Goal: Task Accomplishment & Management: Manage account settings

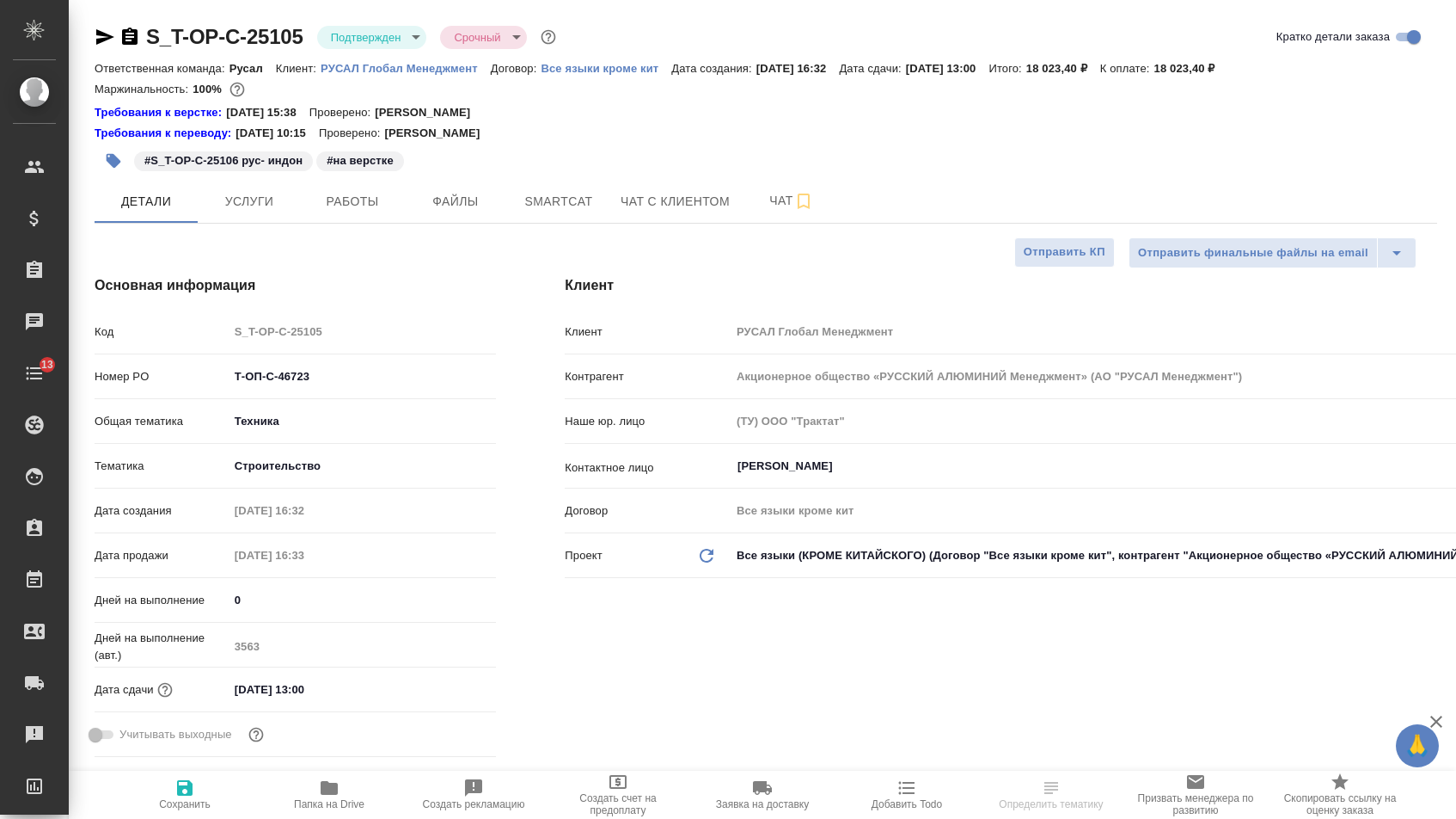
select select "RU"
type input "[PERSON_NAME]"
select select "RU"
type textarea "x"
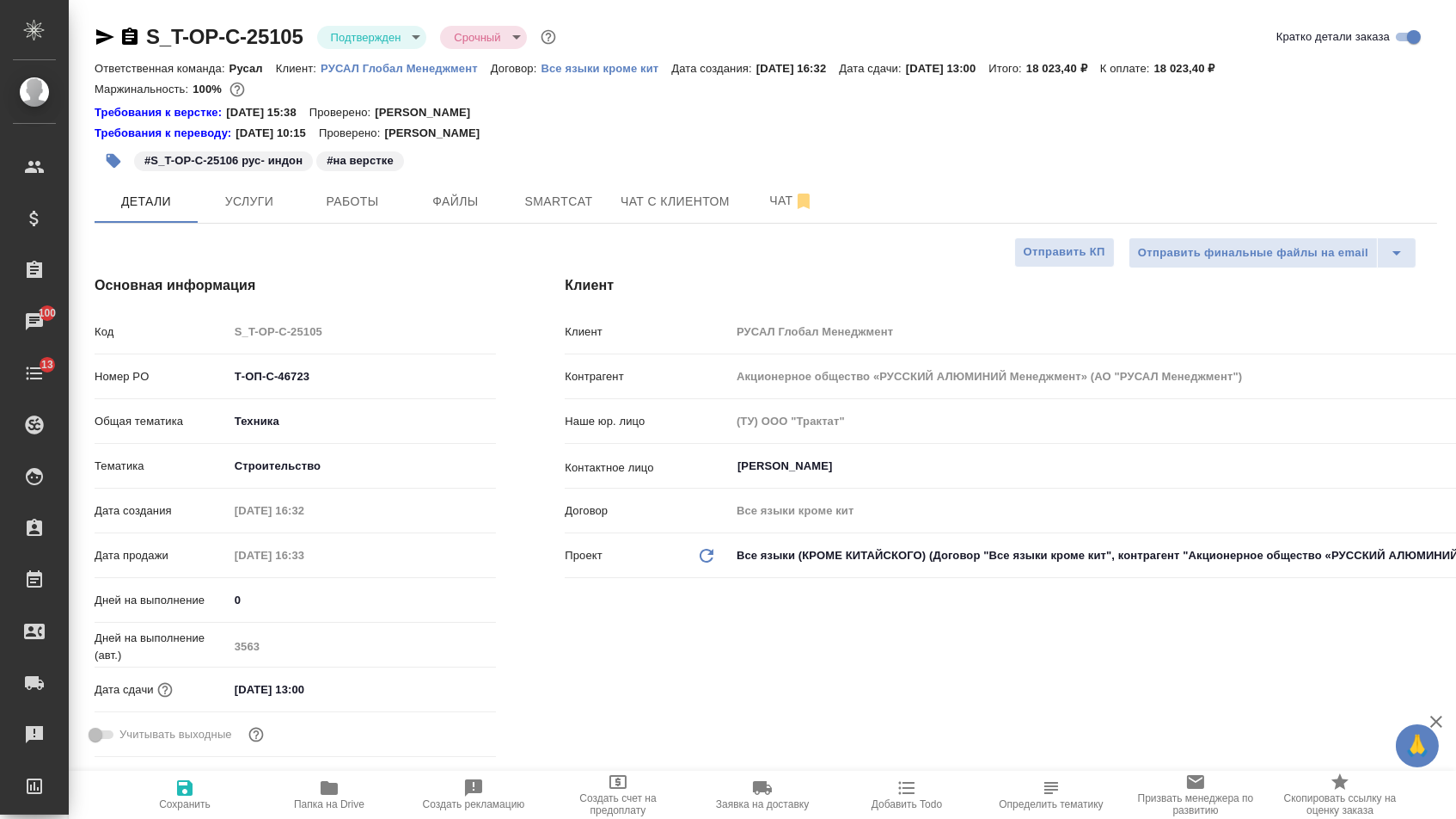
type textarea "x"
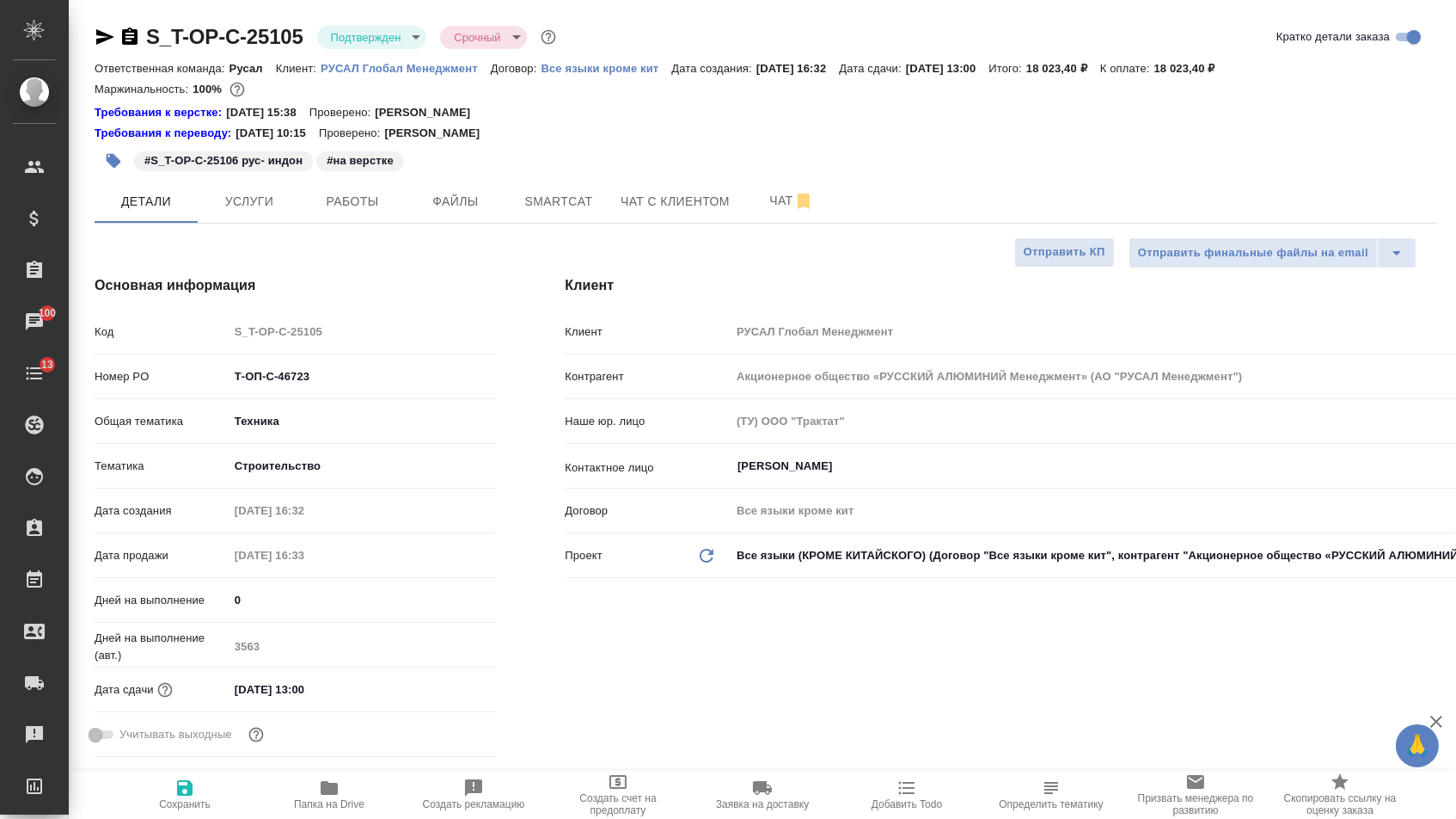
type textarea "x"
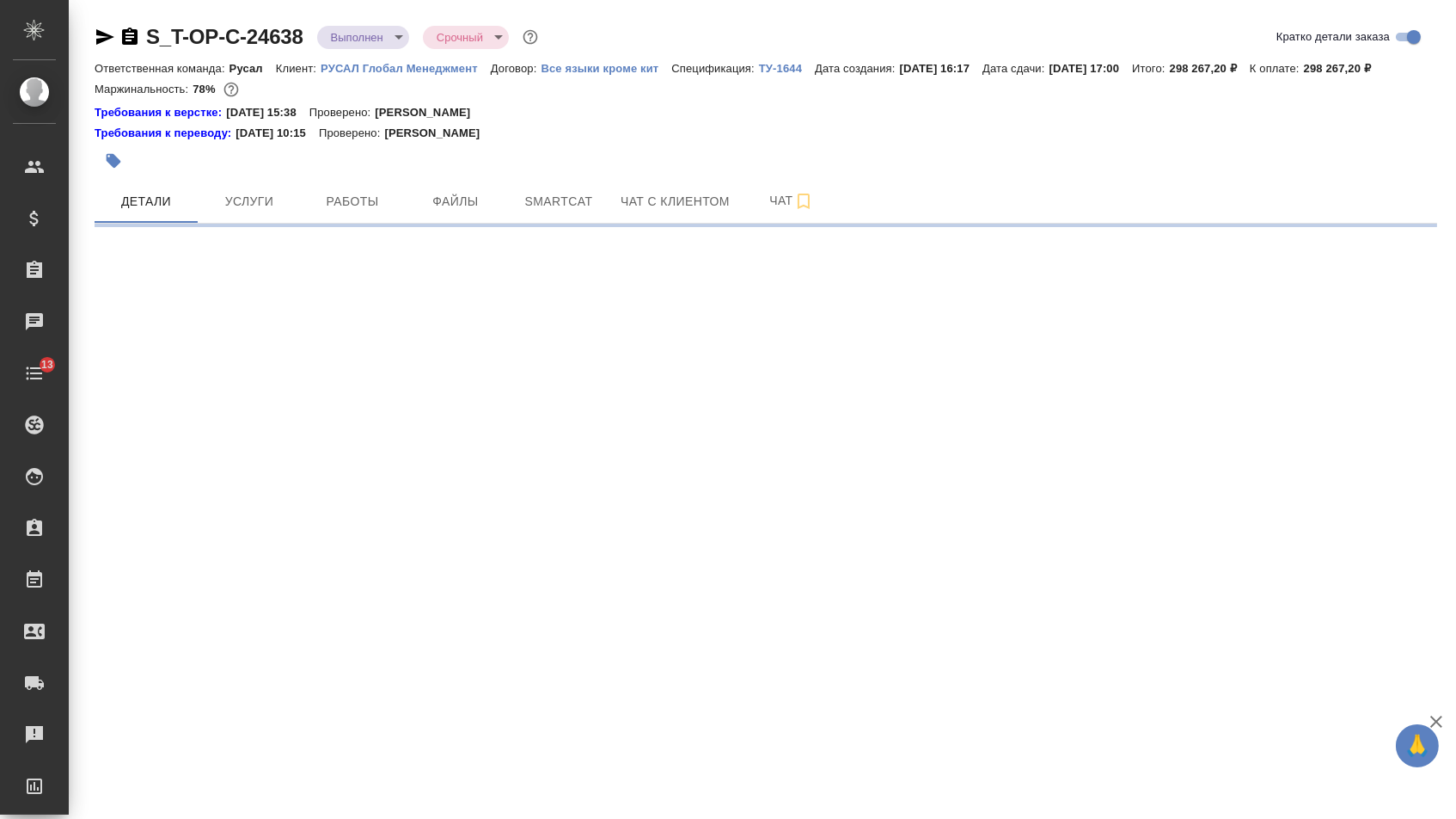
select select "RU"
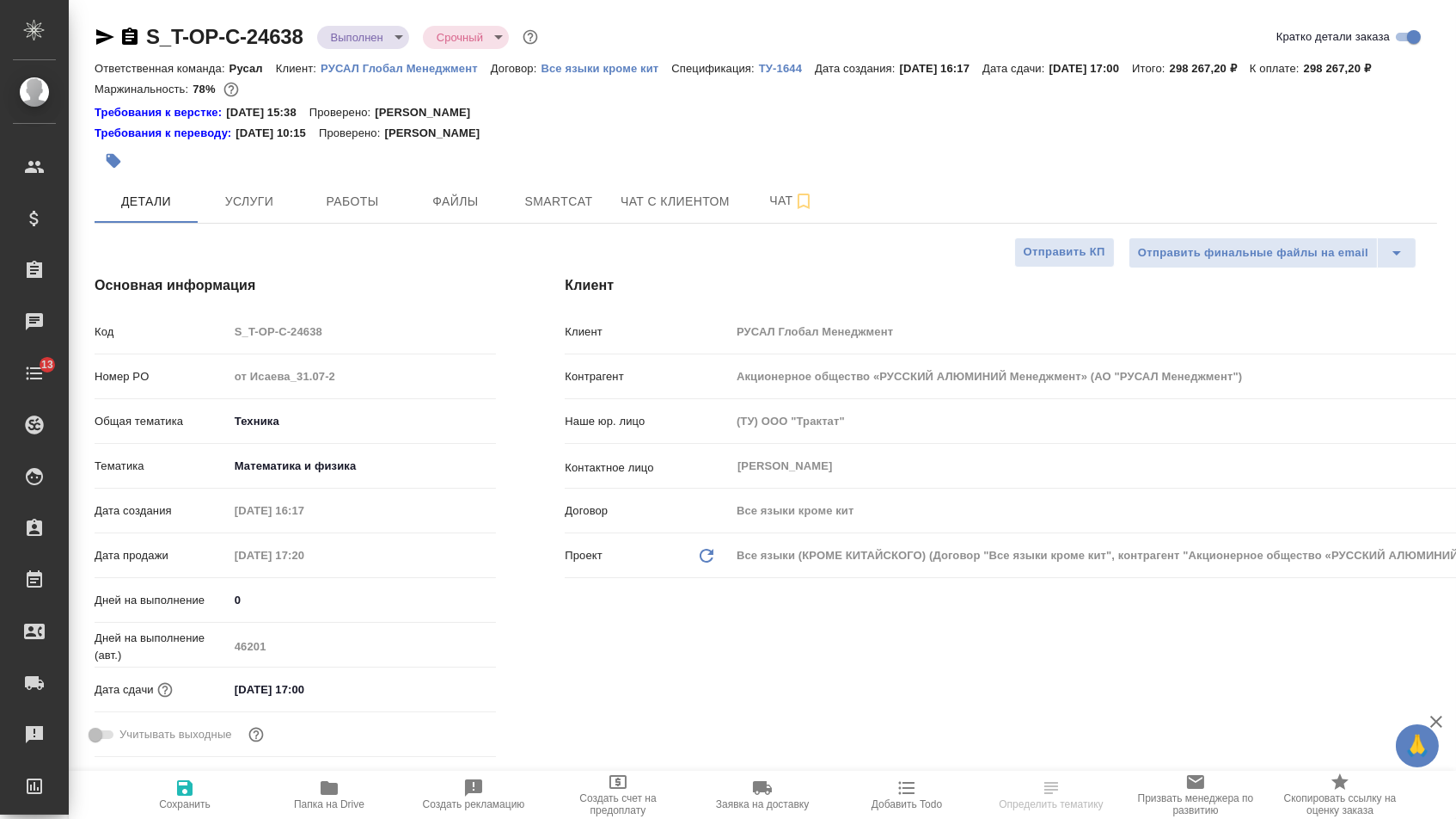
type textarea "x"
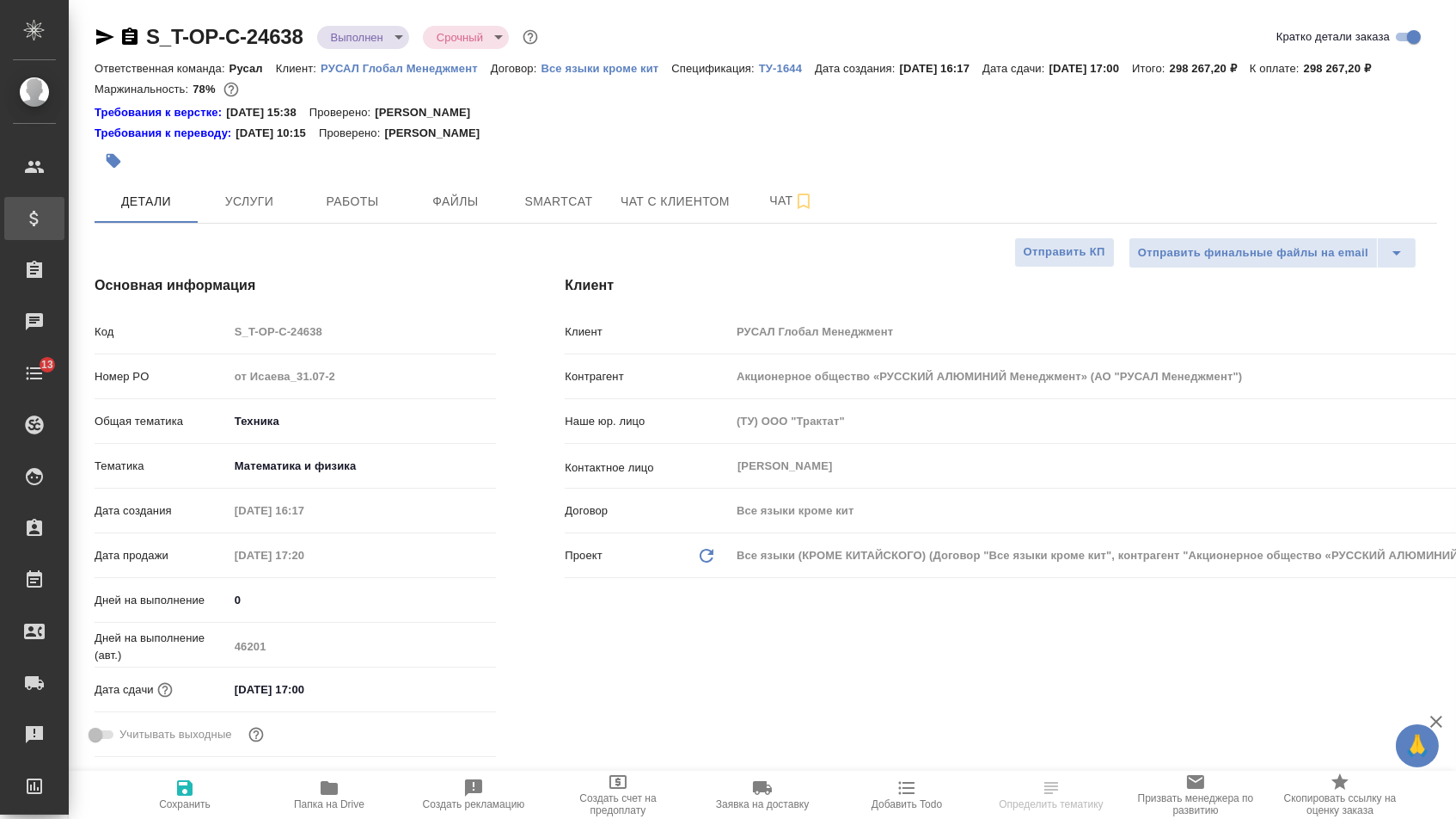
type textarea "x"
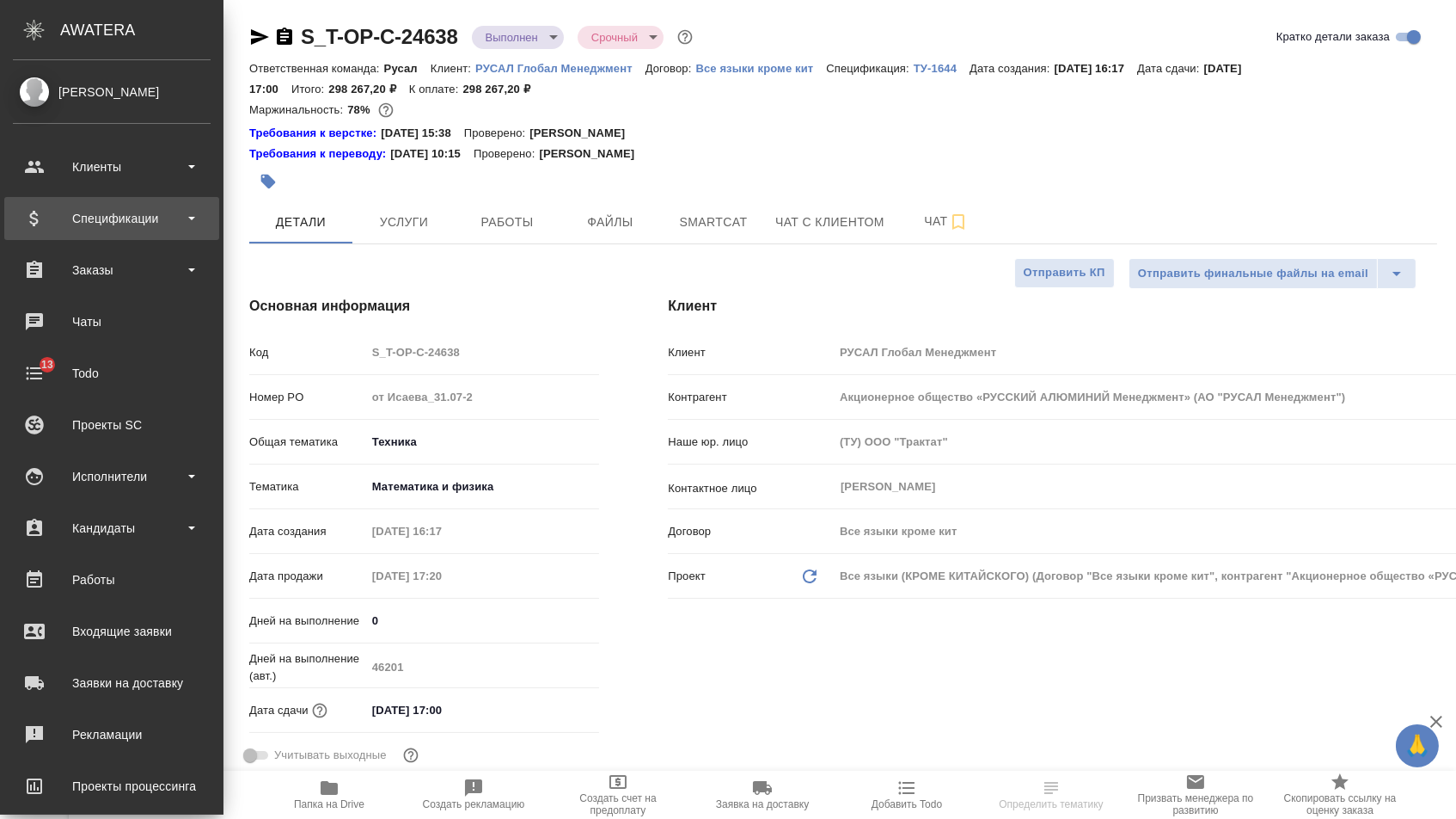
type textarea "x"
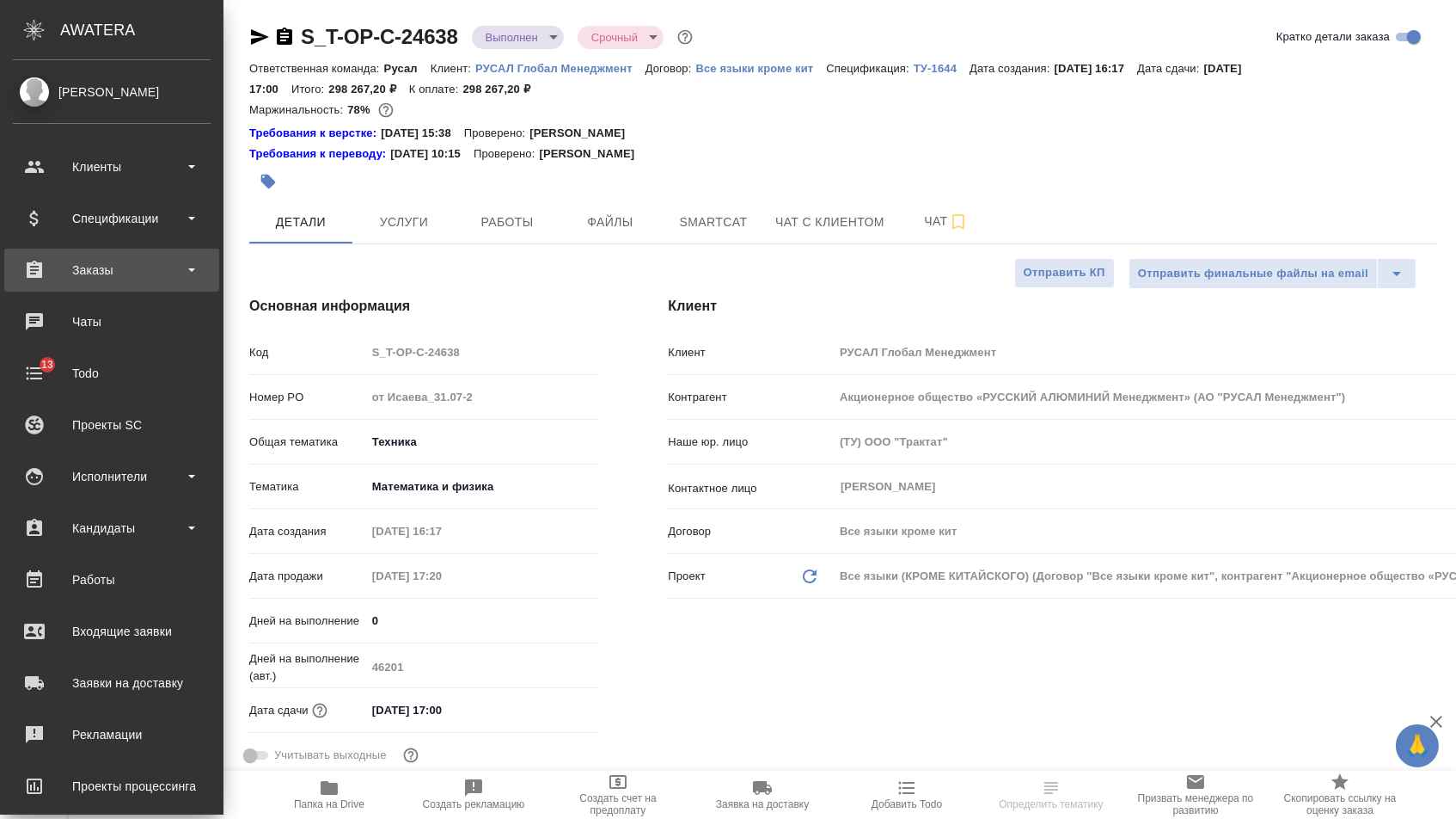
click at [84, 269] on div "Заказы" at bounding box center [111, 270] width 198 height 26
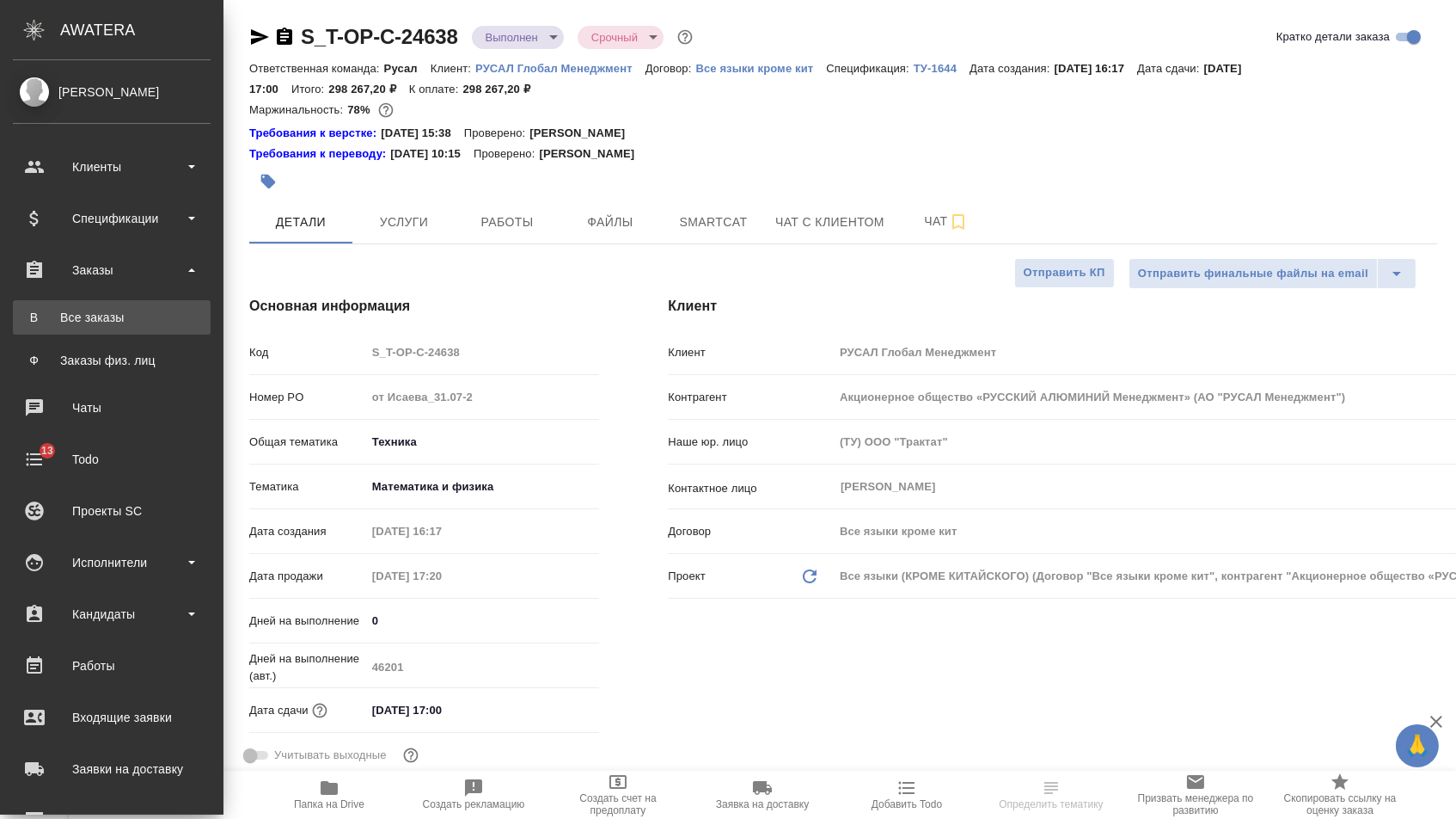
click at [85, 310] on div "Все заказы" at bounding box center [111, 317] width 180 height 17
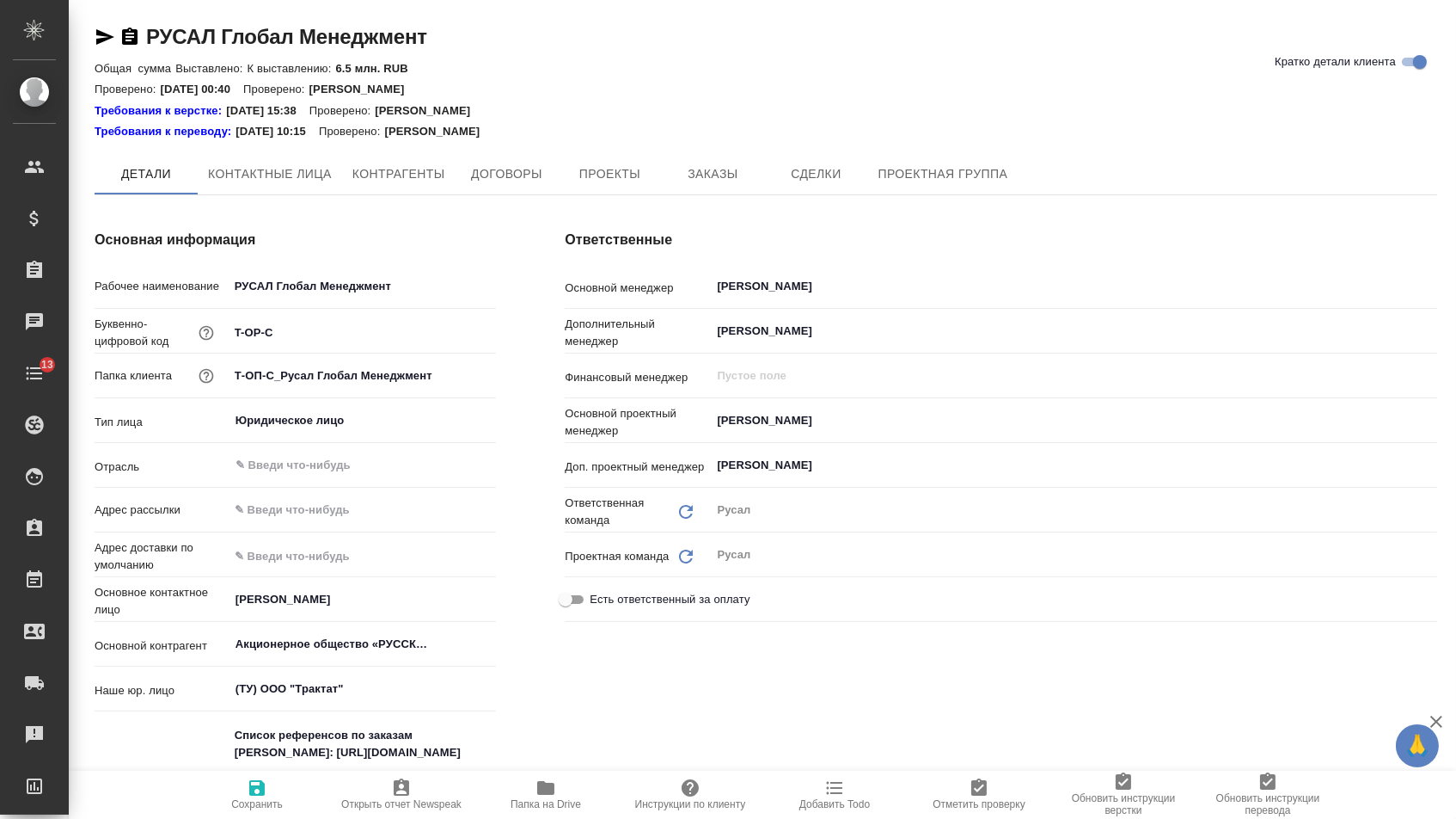
type textarea "x"
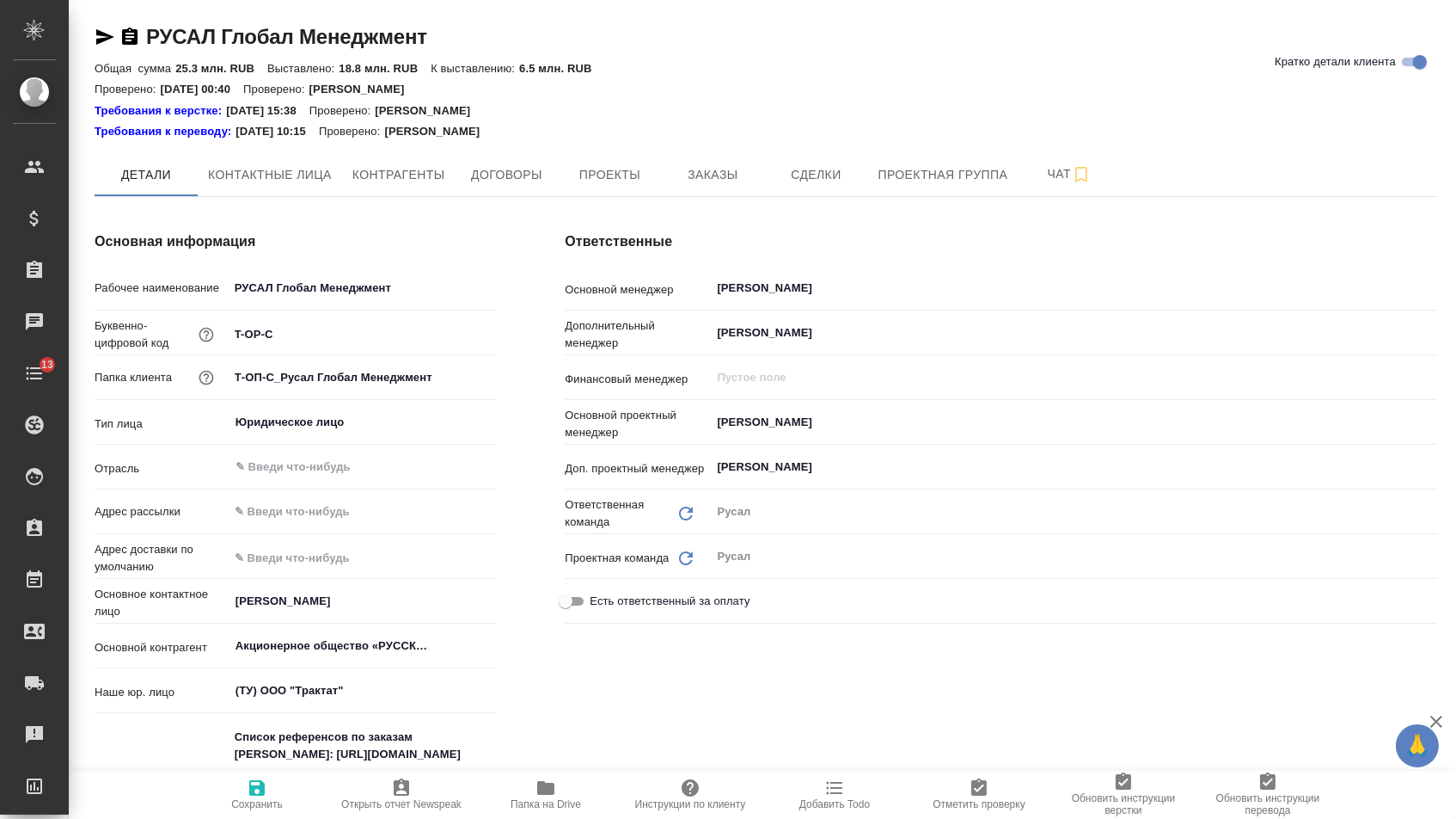
type textarea "x"
